Goal: Task Accomplishment & Management: Use online tool/utility

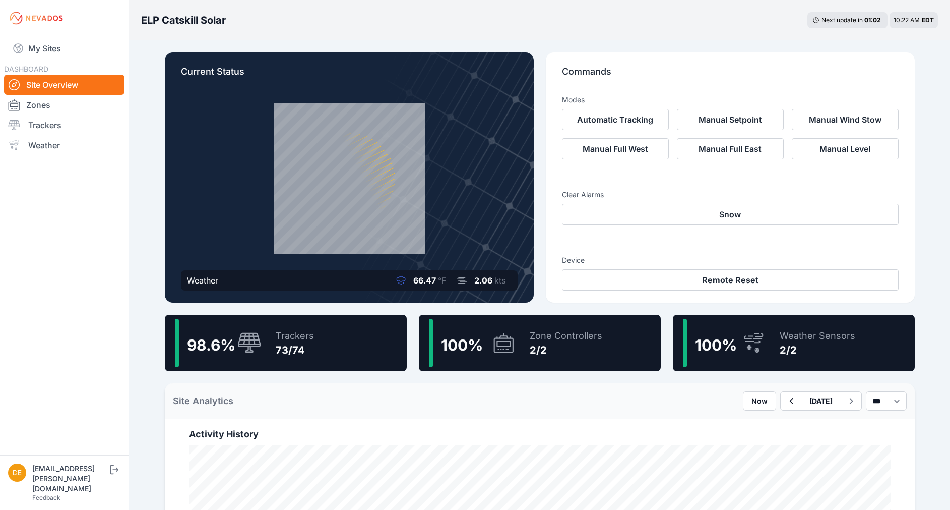
click at [532, 332] on div "Zone Controllers" at bounding box center [566, 336] width 73 height 14
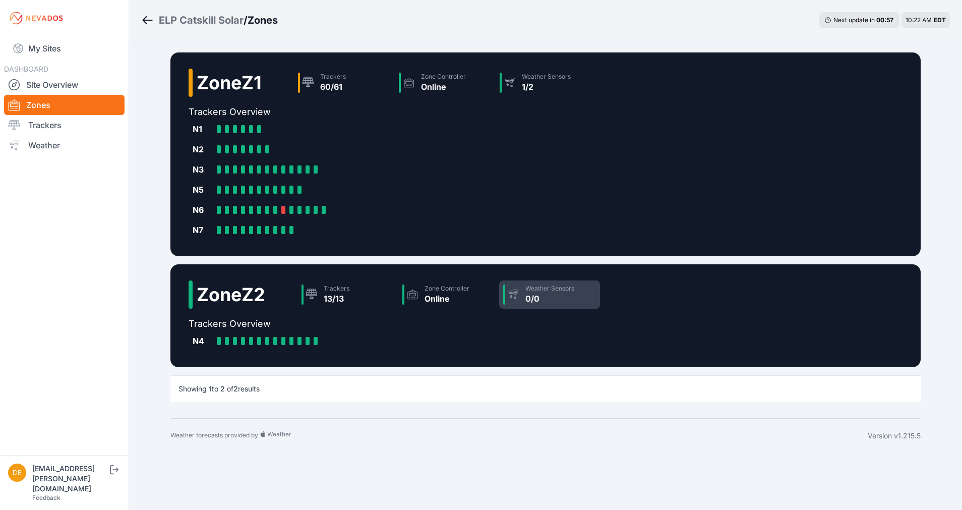
click at [527, 302] on div "Weather Sensors 0/0" at bounding box center [549, 294] width 101 height 28
click at [327, 296] on div "Trackers 13/13" at bounding box center [347, 294] width 101 height 28
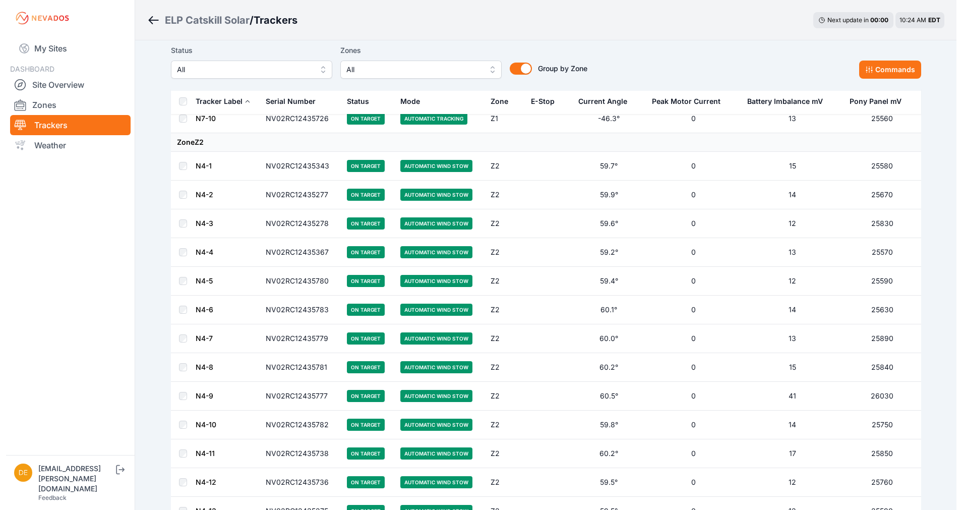
scroll to position [1764, 0]
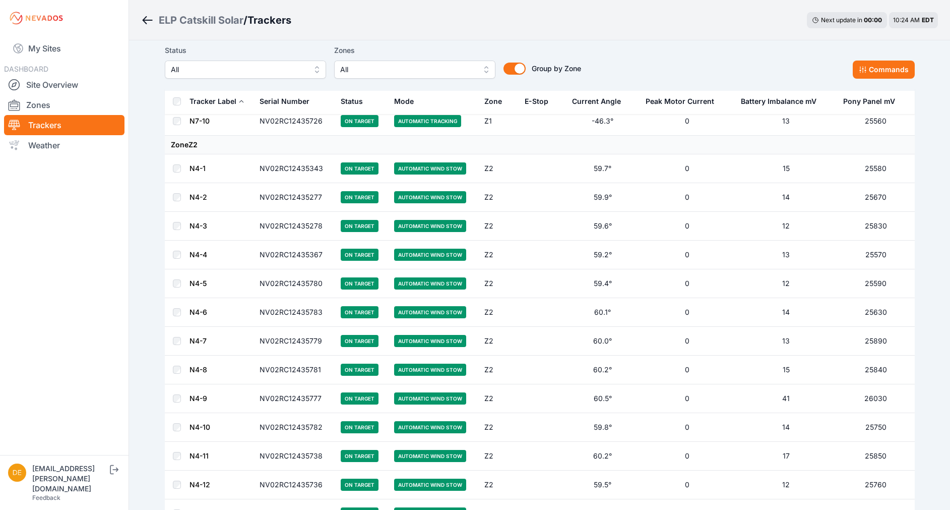
click at [418, 73] on span "All" at bounding box center [407, 70] width 135 height 12
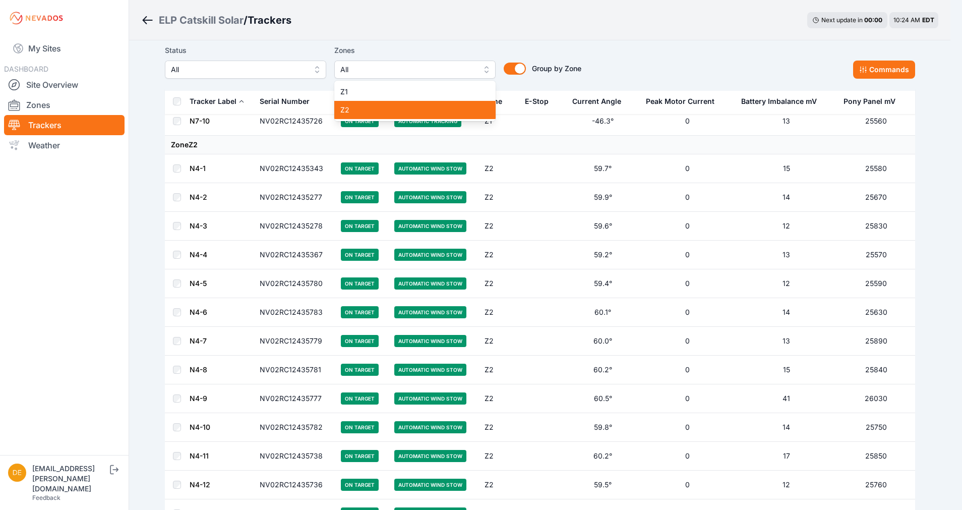
click at [362, 114] on span "Z2" at bounding box center [408, 110] width 137 height 10
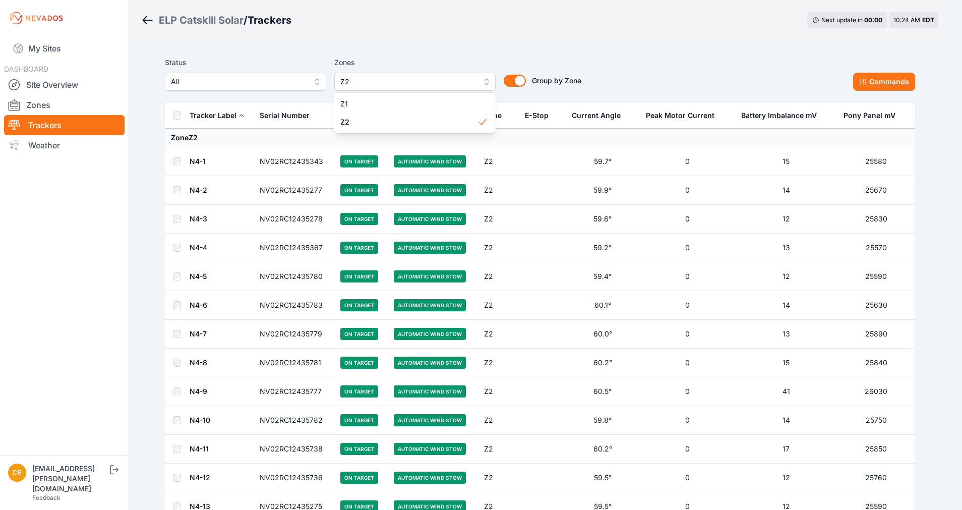
click at [394, 37] on div "ELP Catskill Solar / Trackers Next update in 00 : 00 10:24 AM EDT Status All Zo…" at bounding box center [475, 311] width 950 height 622
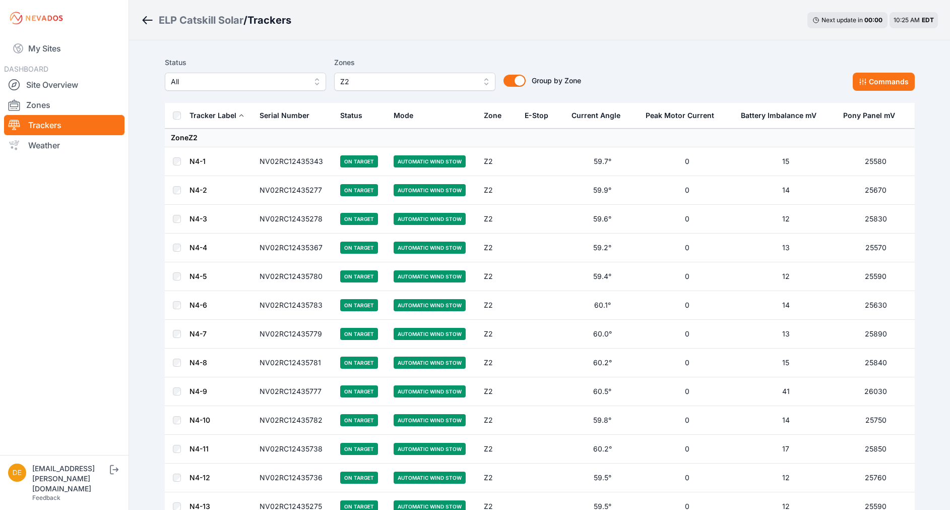
click at [347, 80] on span "Z2" at bounding box center [407, 82] width 135 height 12
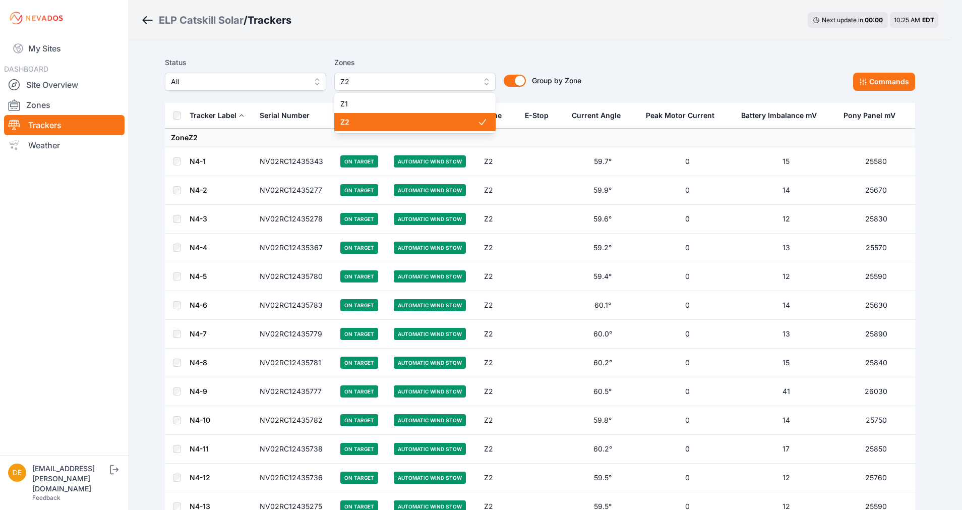
click at [346, 119] on span "Z2" at bounding box center [408, 122] width 137 height 10
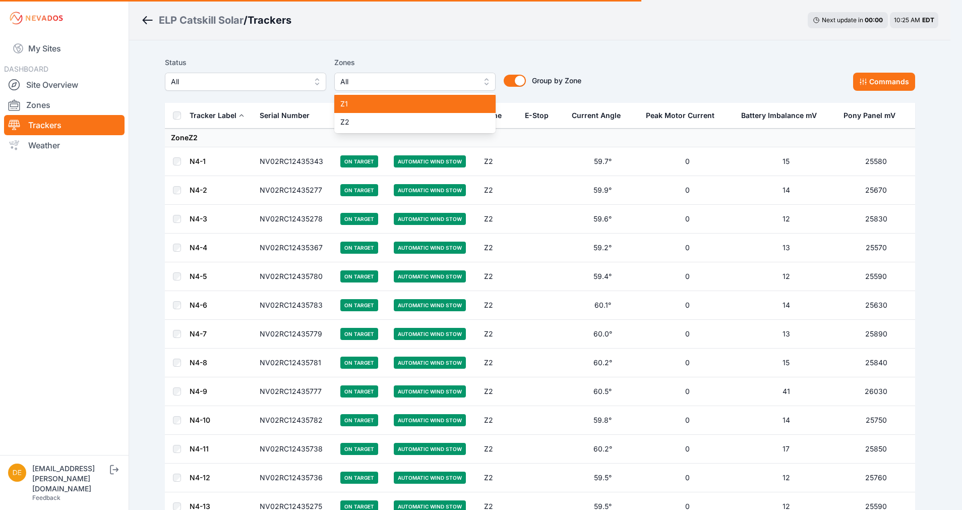
click at [351, 104] on span "Z1" at bounding box center [408, 104] width 137 height 10
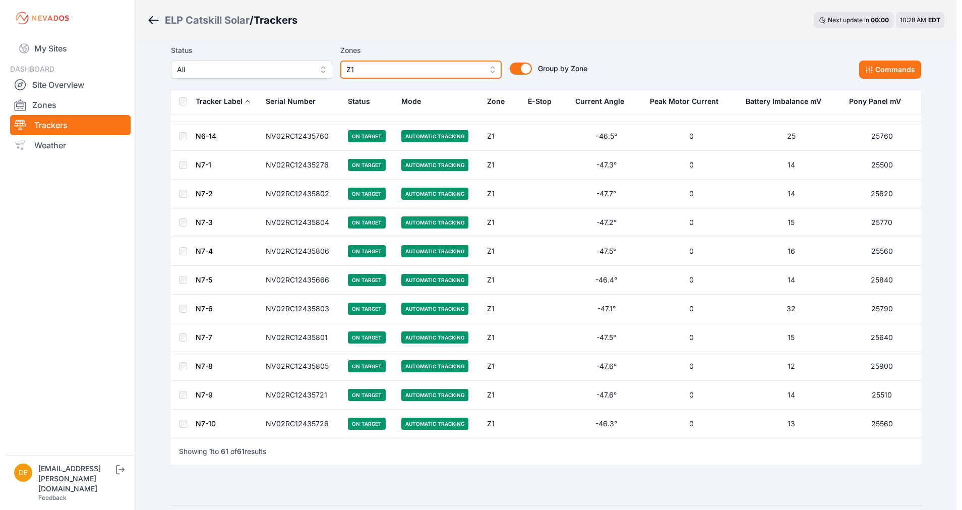
scroll to position [1492, 0]
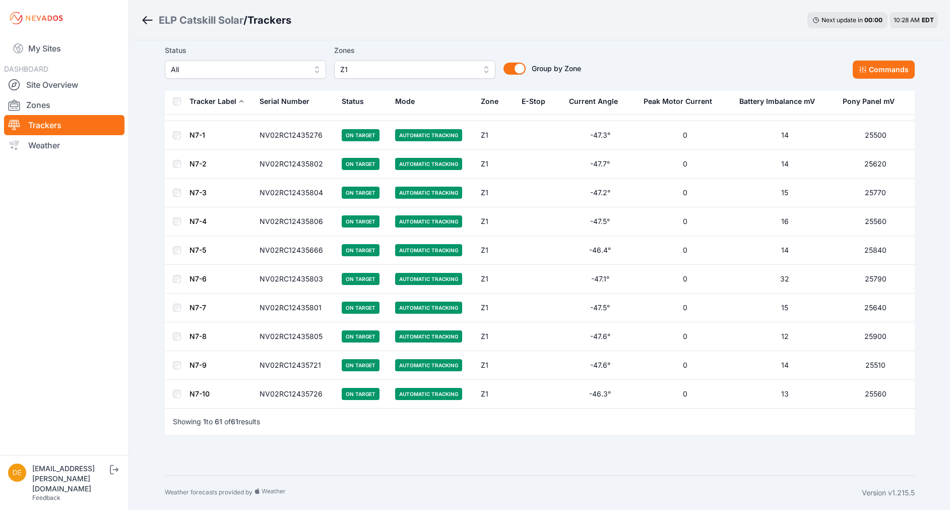
click at [371, 74] on span "Z1" at bounding box center [407, 70] width 135 height 12
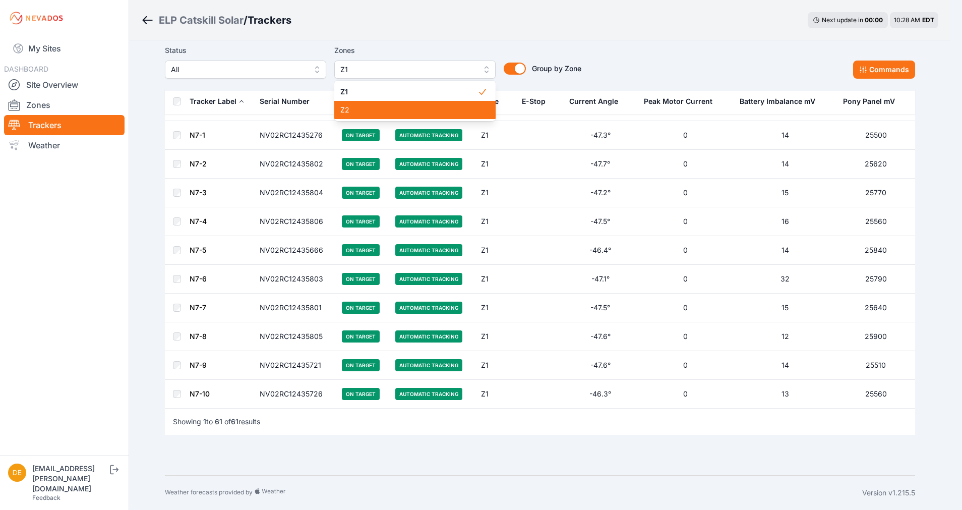
click at [374, 110] on span "Z2" at bounding box center [408, 110] width 137 height 10
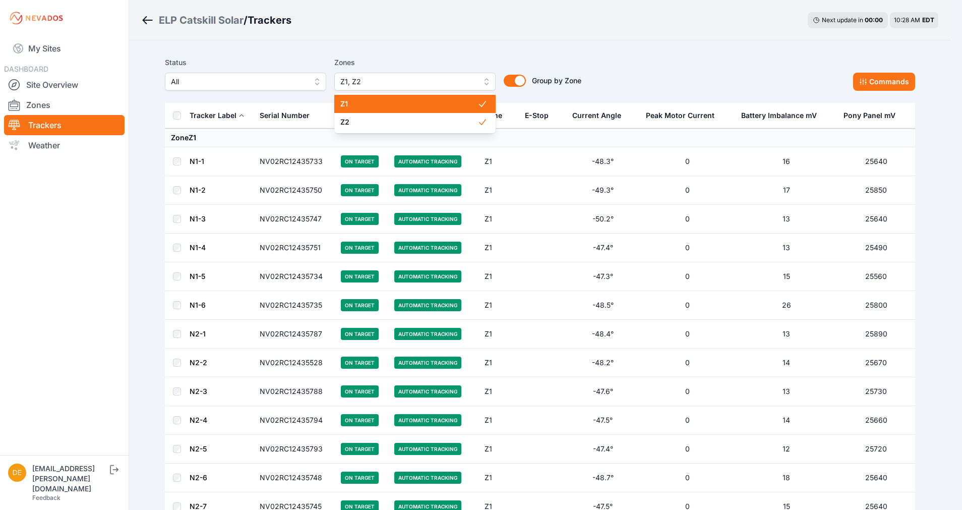
click at [358, 100] on span "Z1" at bounding box center [408, 104] width 137 height 10
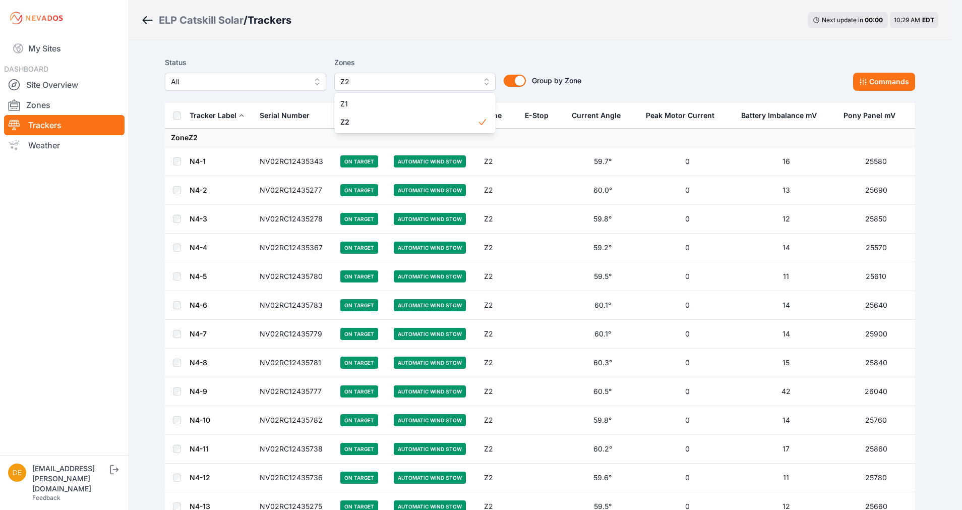
click at [485, 24] on div "ELP Catskill Solar / Trackers Next update in 00 : 00 10:29 AM EDT Status All Zo…" at bounding box center [475, 311] width 950 height 622
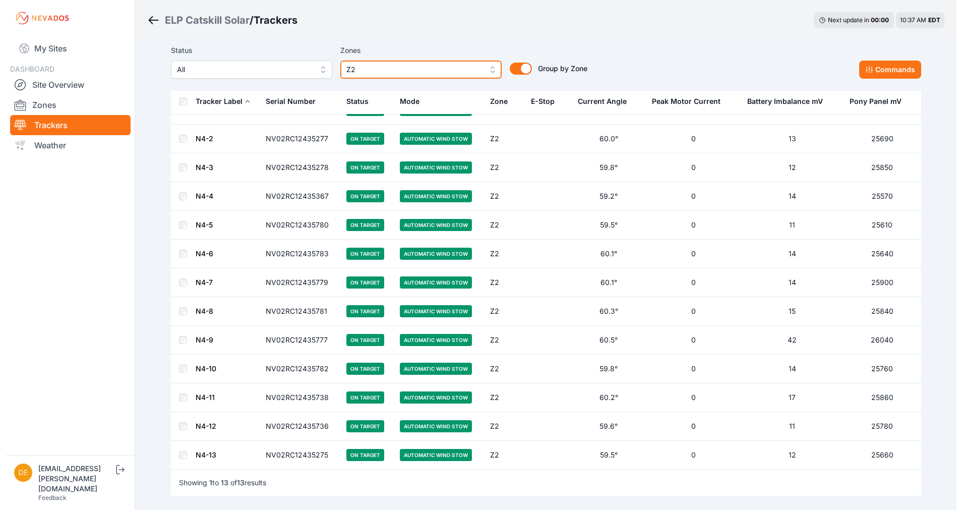
scroll to position [54, 0]
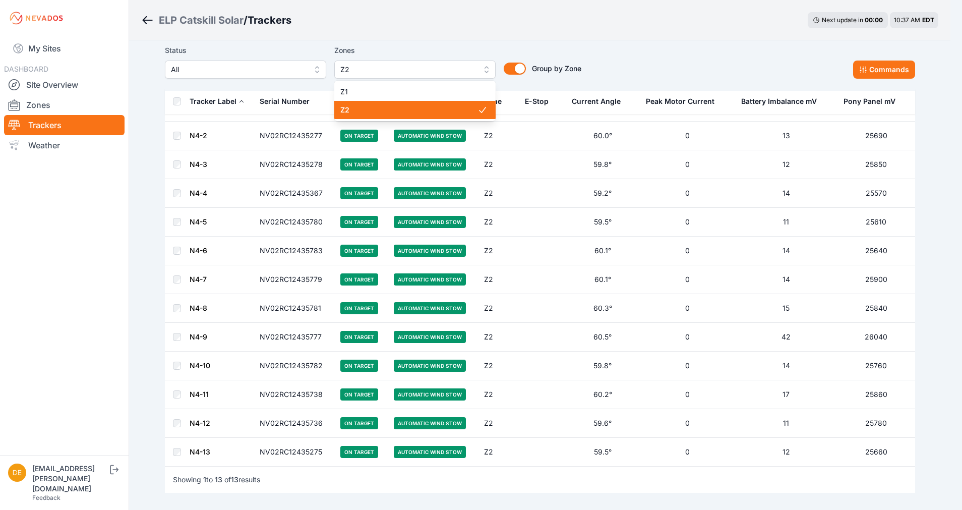
click at [406, 74] on span "Z2" at bounding box center [407, 70] width 135 height 12
click at [366, 110] on span "Z2" at bounding box center [408, 110] width 137 height 10
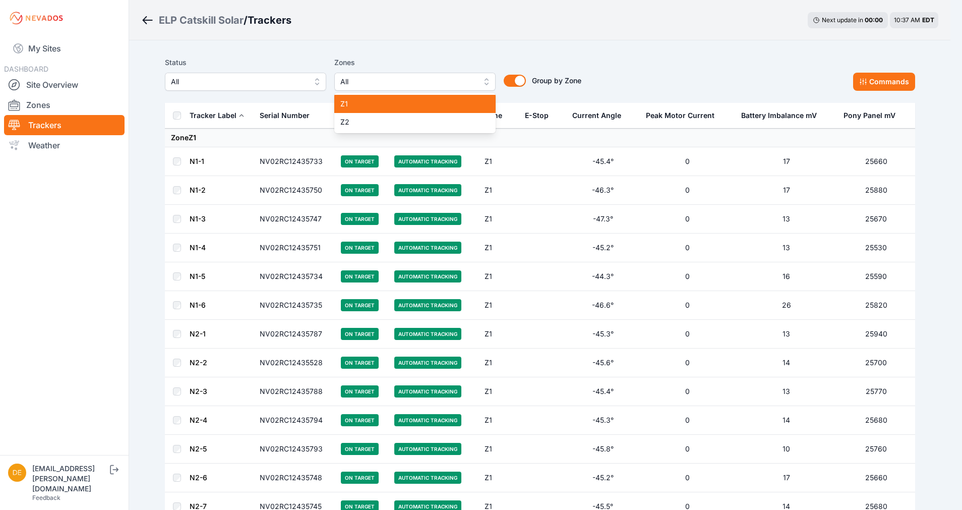
click at [364, 112] on div "Z1" at bounding box center [414, 104] width 161 height 18
click at [376, 103] on span "Z1" at bounding box center [408, 104] width 137 height 10
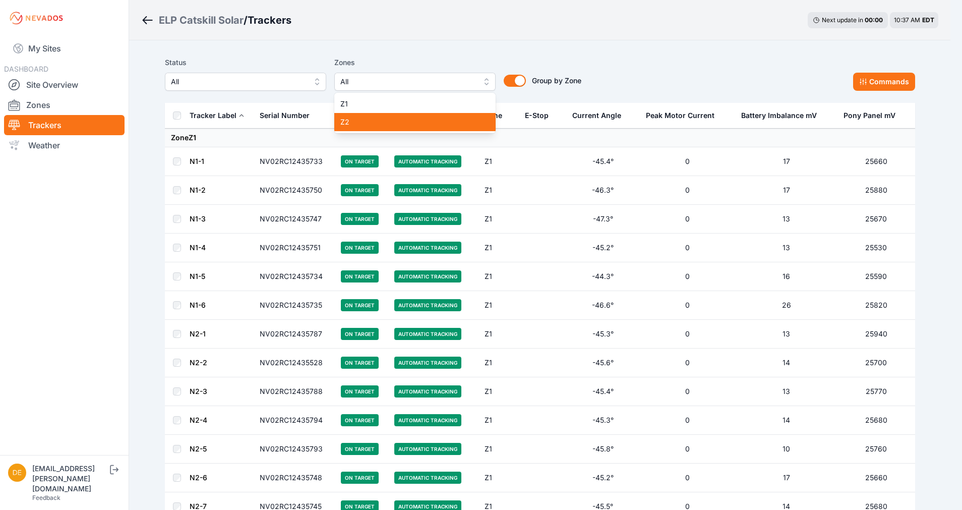
click at [377, 129] on div "Z2" at bounding box center [414, 122] width 161 height 18
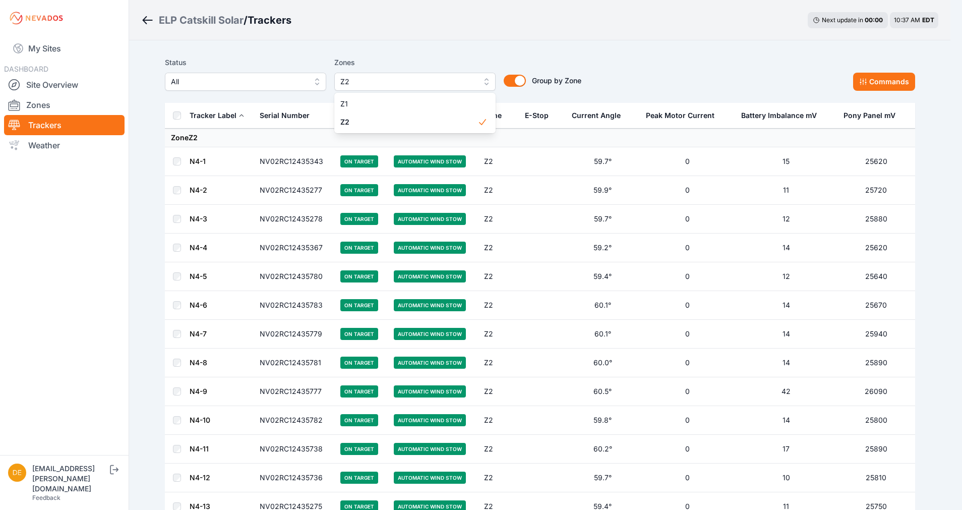
click at [636, 77] on div "Status All Zones Z2 Z1 Z2 Group by Zone Group by Zone Commands" at bounding box center [540, 73] width 750 height 34
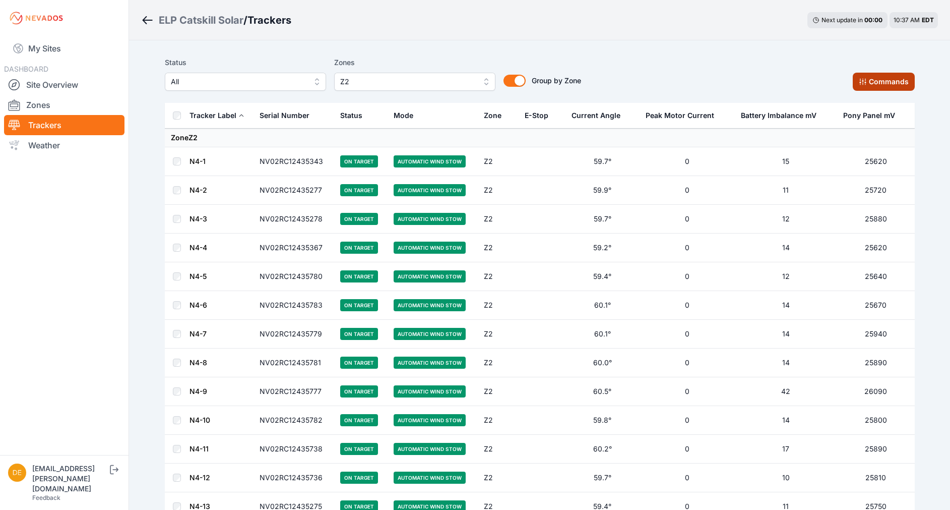
click at [856, 79] on button "Commands" at bounding box center [884, 82] width 62 height 18
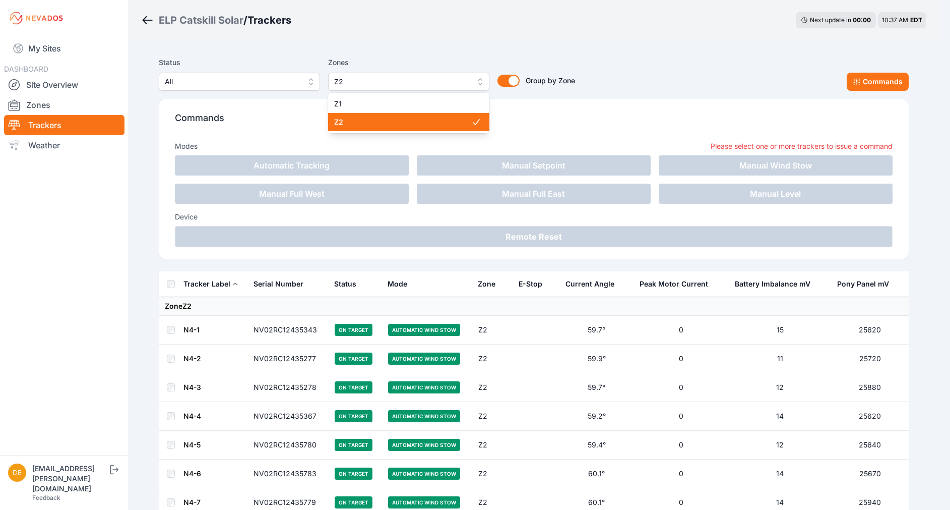
click at [430, 86] on span "Z2" at bounding box center [401, 82] width 135 height 12
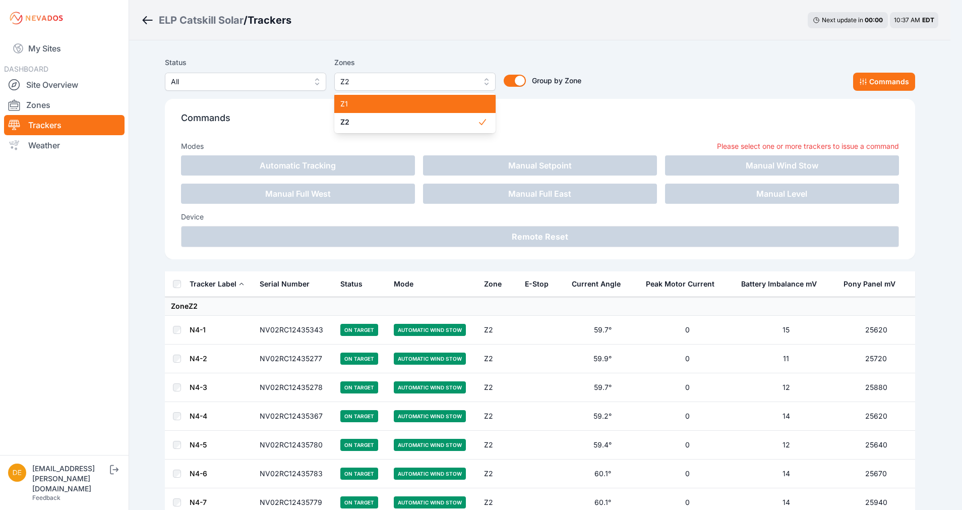
click at [390, 102] on span "Z1" at bounding box center [408, 104] width 137 height 10
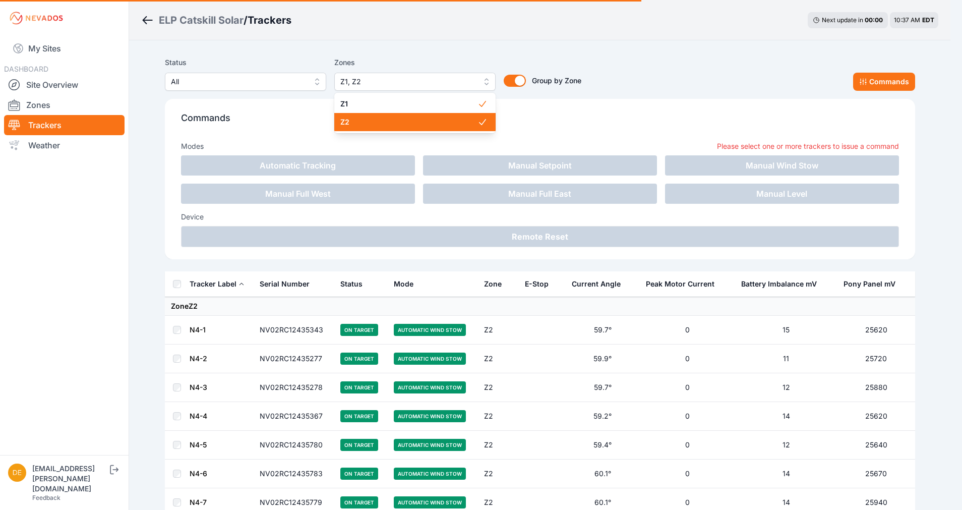
click at [388, 116] on div "Z2" at bounding box center [414, 122] width 161 height 18
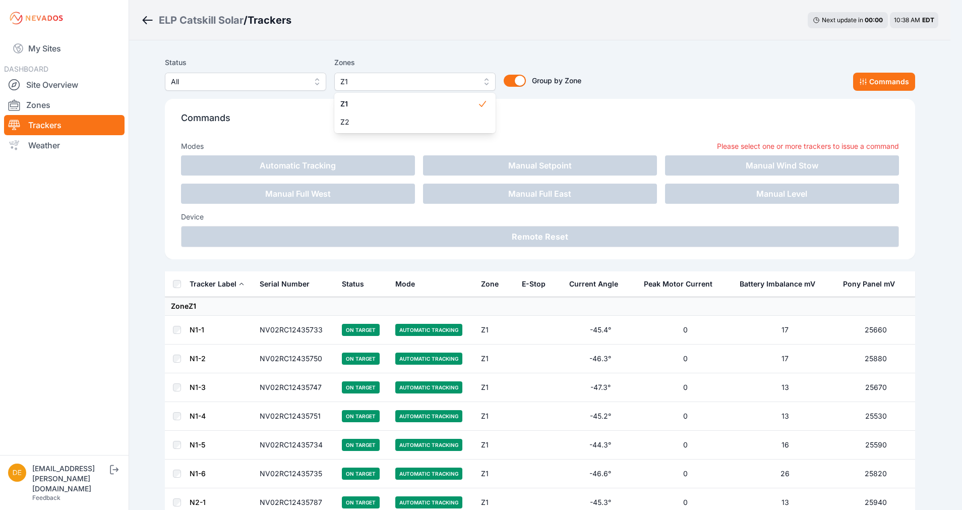
click at [894, 89] on div "Status All Zones Z1 Z1 Z2 Group by Zone Group by Zone Commands" at bounding box center [540, 73] width 750 height 34
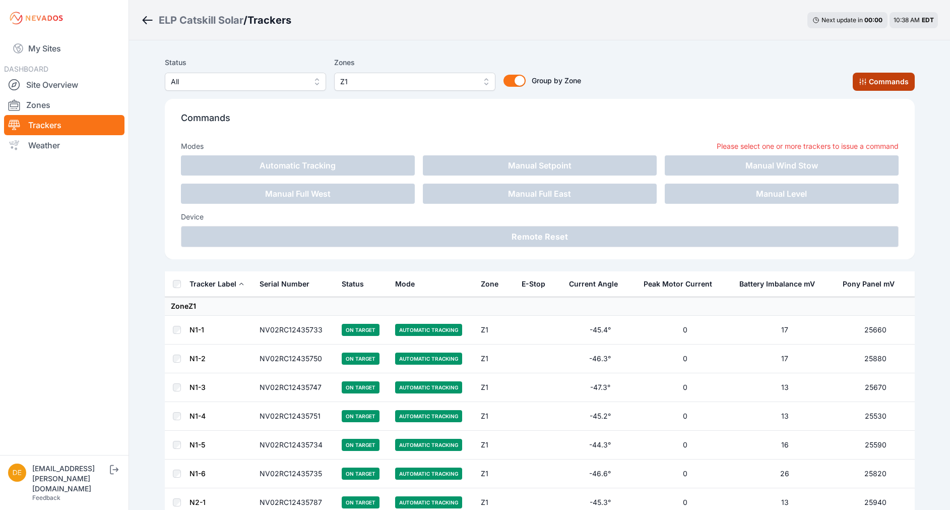
click at [894, 85] on button "Commands" at bounding box center [884, 82] width 62 height 18
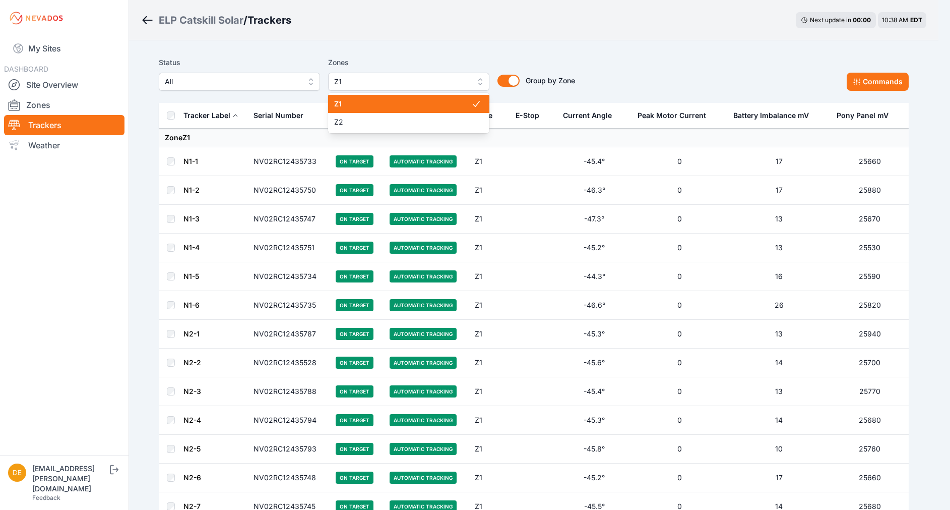
click at [364, 82] on span "Z1" at bounding box center [401, 82] width 135 height 12
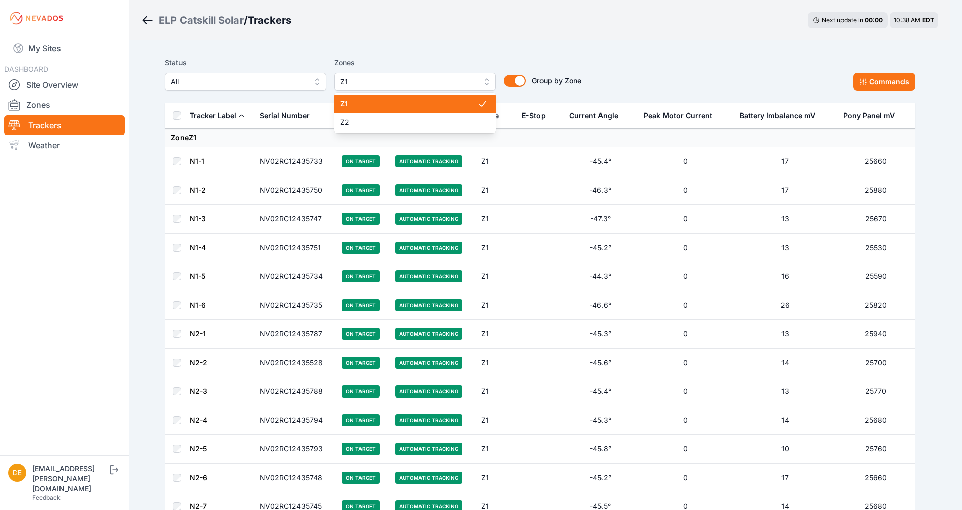
click at [356, 103] on span "Z1" at bounding box center [408, 104] width 137 height 10
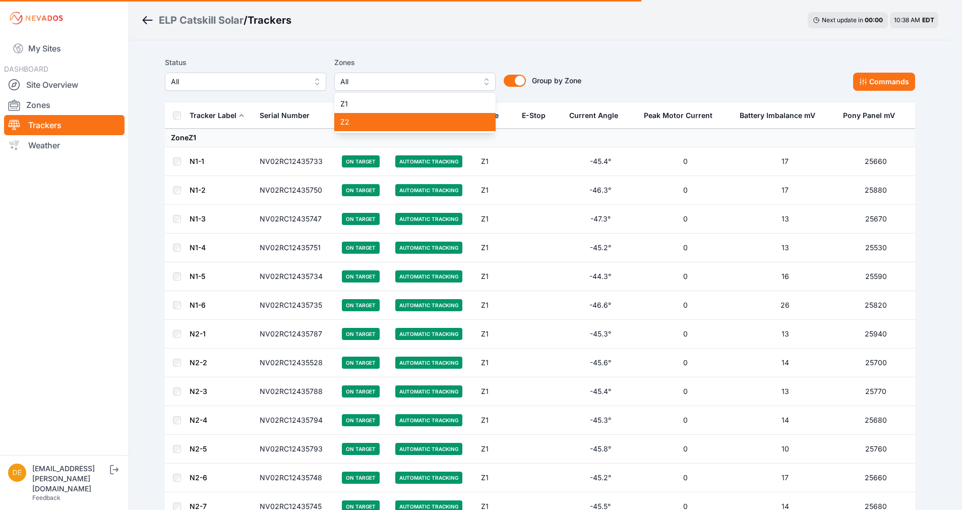
click at [347, 117] on span "Z2" at bounding box center [408, 122] width 137 height 10
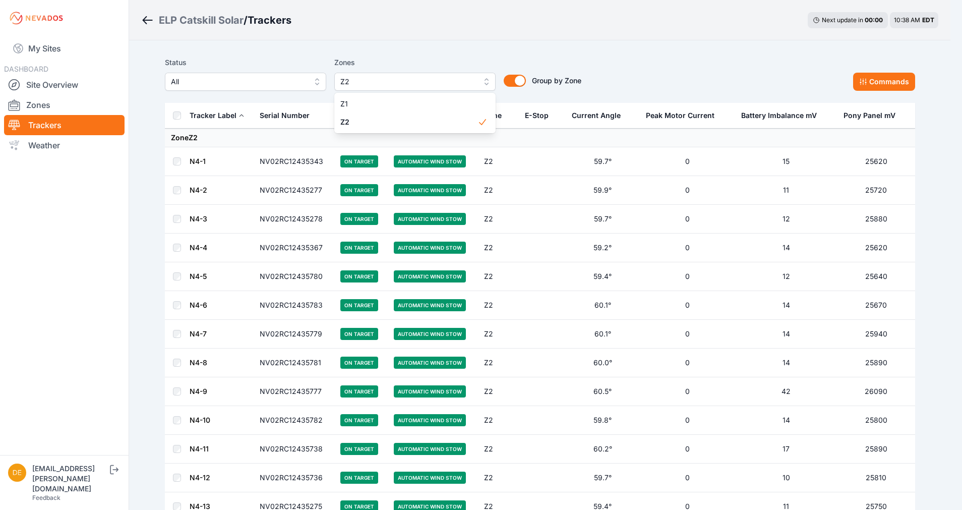
click at [178, 117] on main "Status All Zones Z2 Z1 Z2 Group by Zone Group by Zone Commands Tracker Label Se…" at bounding box center [540, 305] width 750 height 507
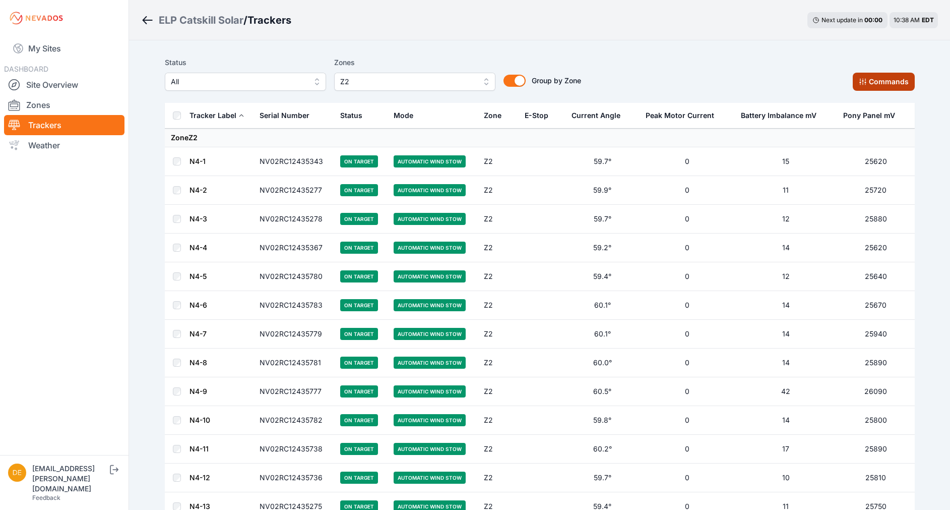
click at [871, 78] on button "Commands" at bounding box center [884, 82] width 62 height 18
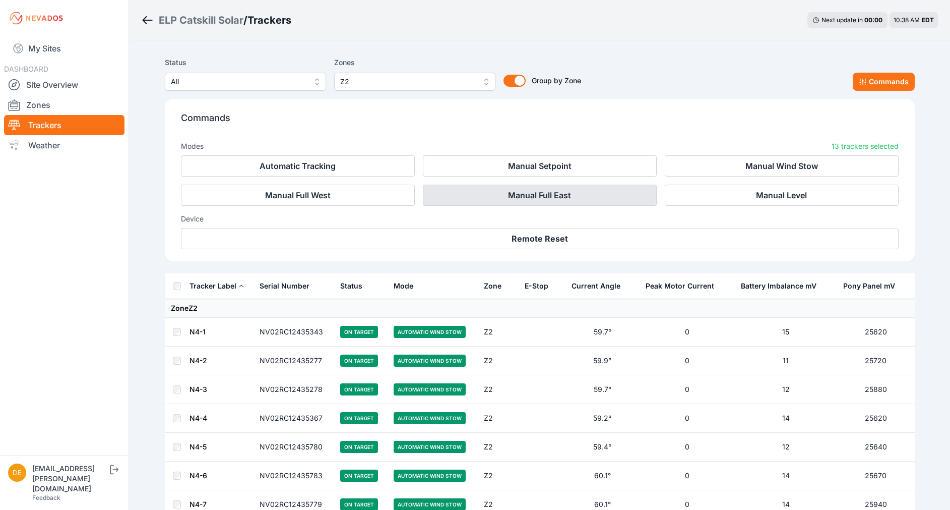
click at [552, 197] on button "Manual Full East" at bounding box center [540, 194] width 234 height 21
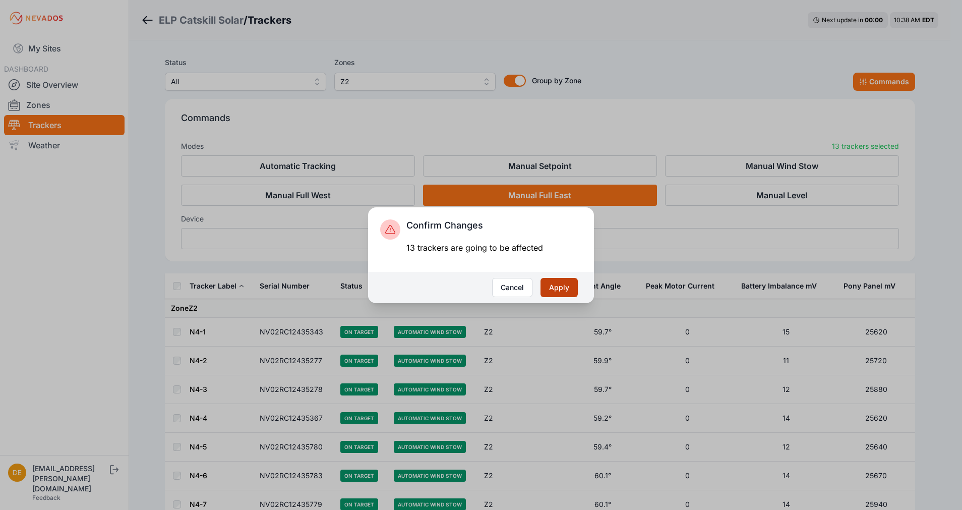
click at [552, 284] on button "Apply" at bounding box center [558, 287] width 37 height 19
